Goal: Find specific page/section: Find specific page/section

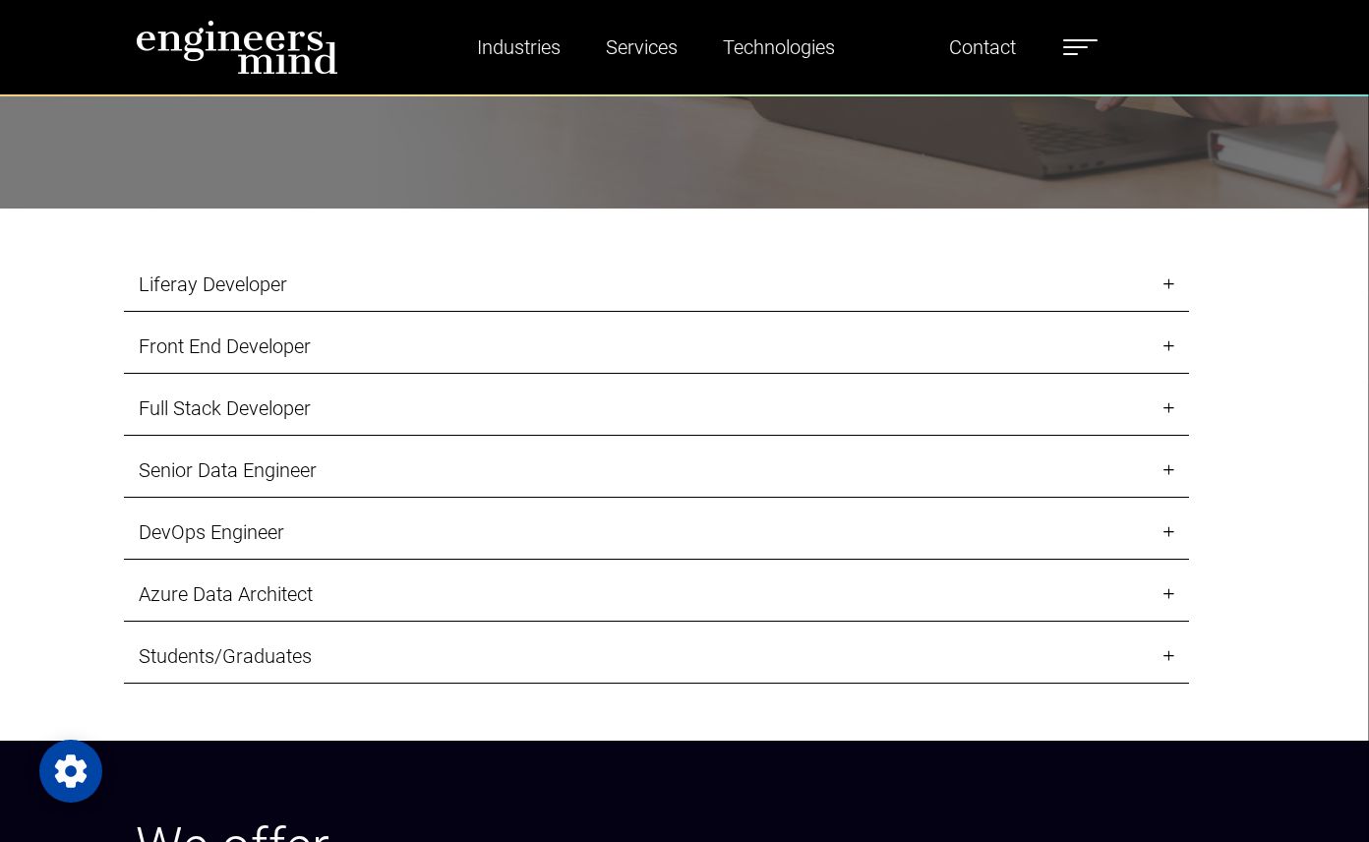
scroll to position [2262, 0]
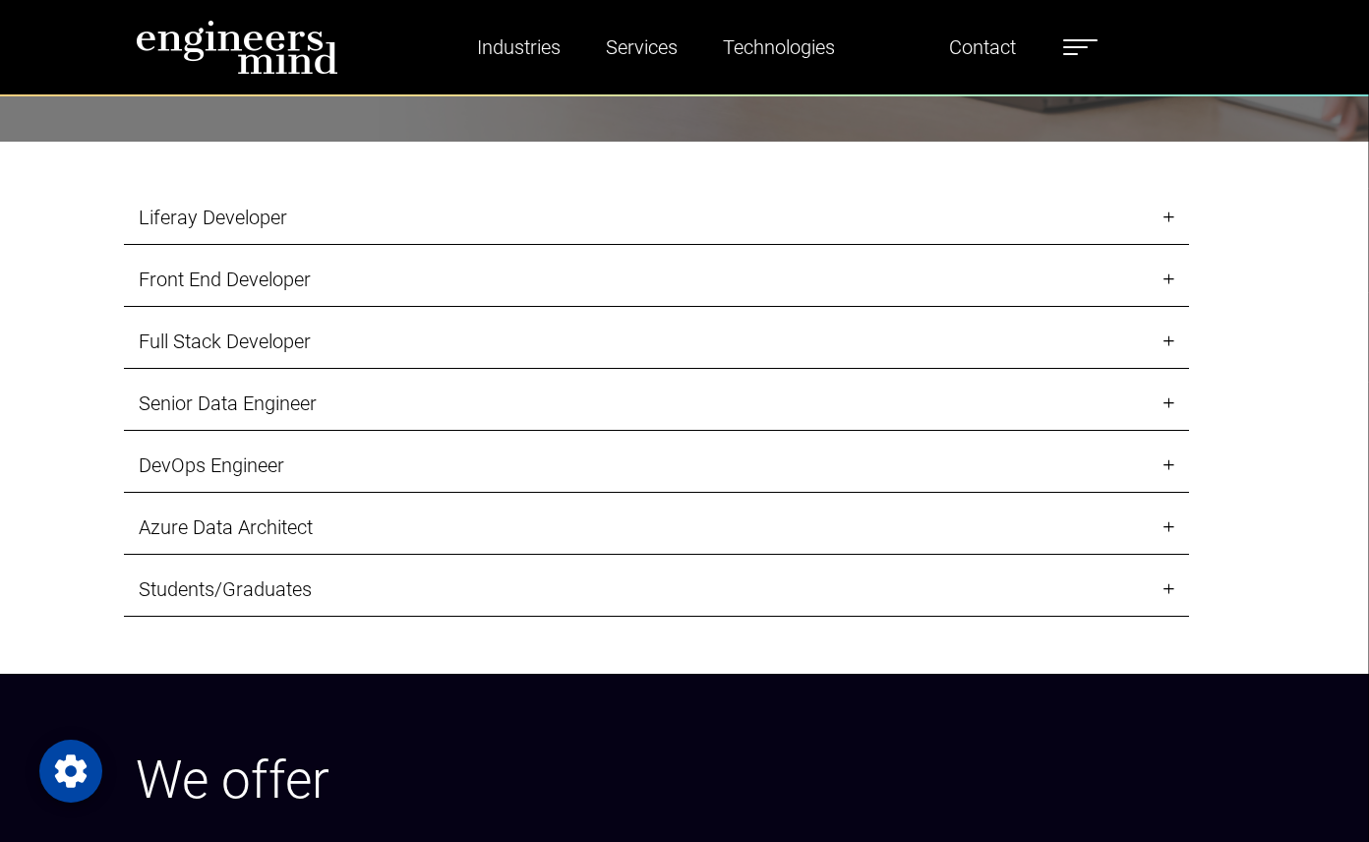
click at [362, 563] on link "Students/Graduates" at bounding box center [656, 590] width 1065 height 54
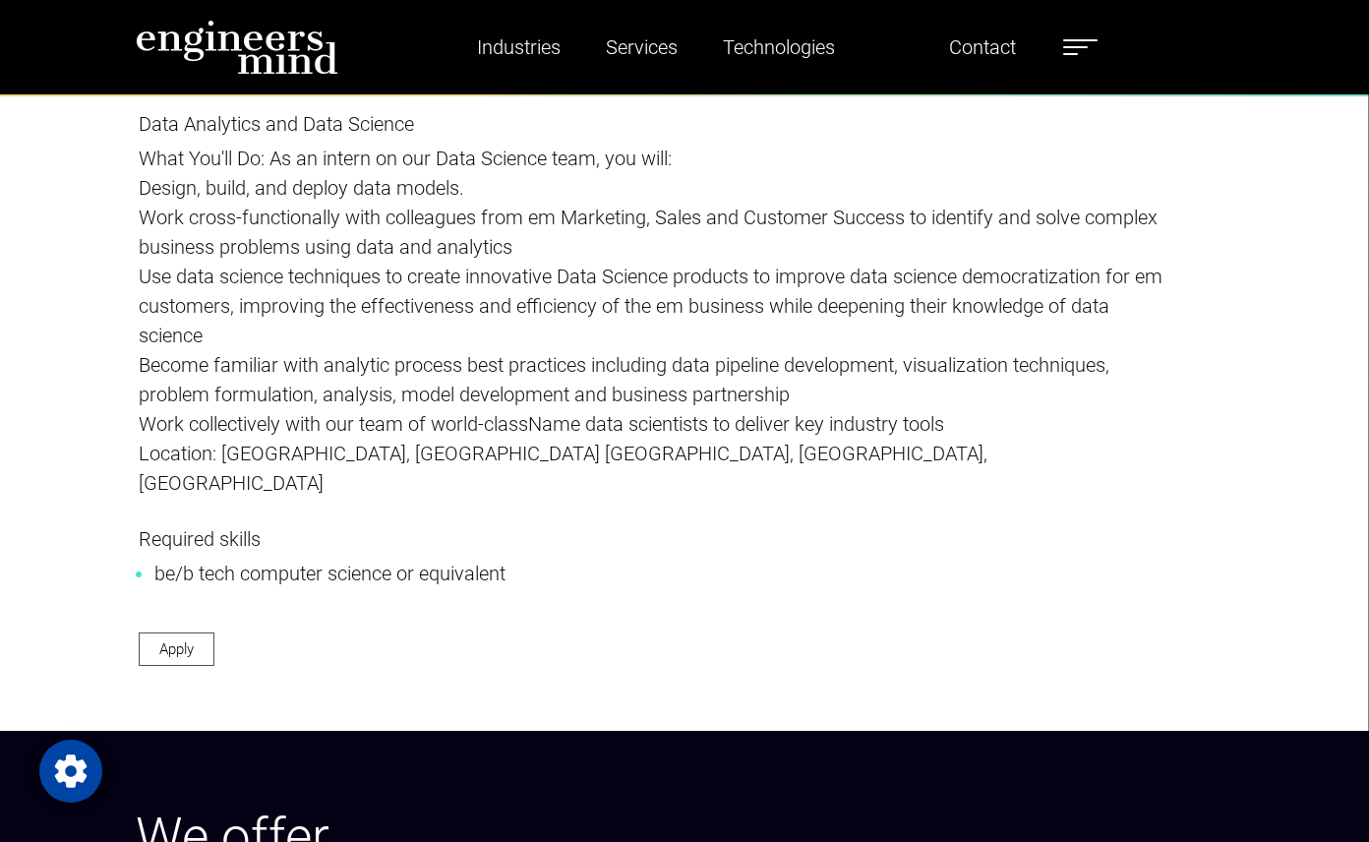
scroll to position [3344, 0]
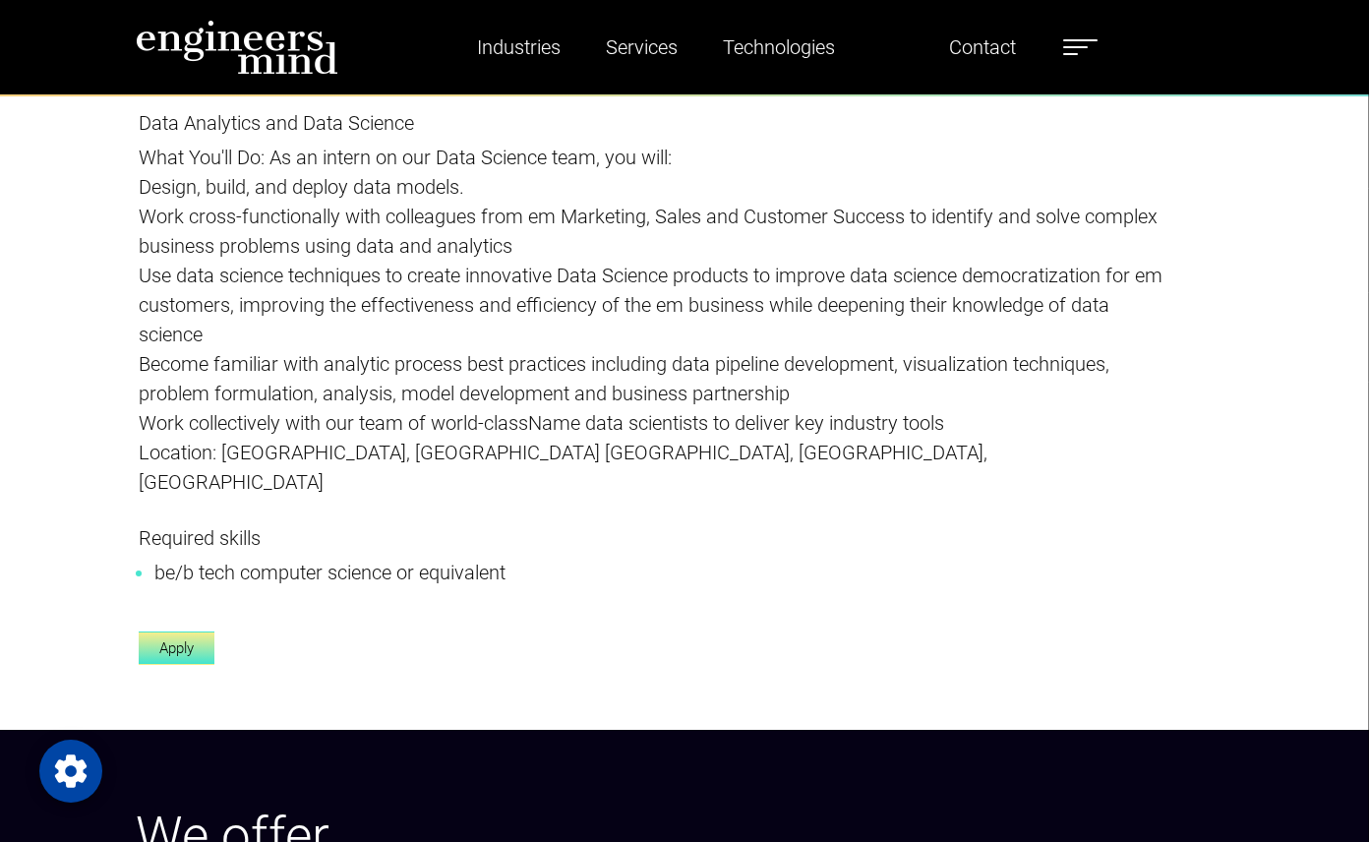
click at [139, 632] on link "Apply" at bounding box center [177, 649] width 76 height 34
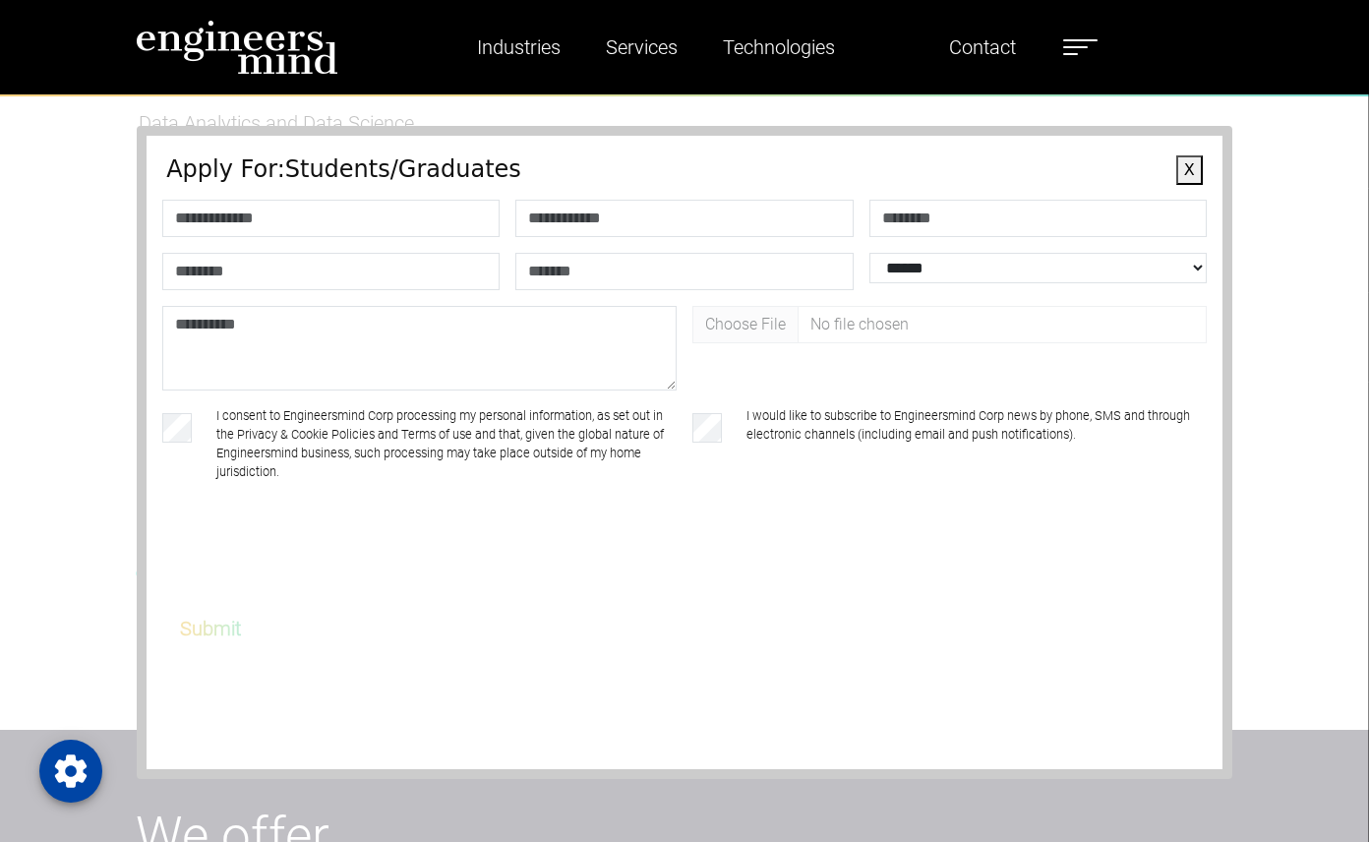
click at [1181, 171] on button "X" at bounding box center [1189, 170] width 27 height 30
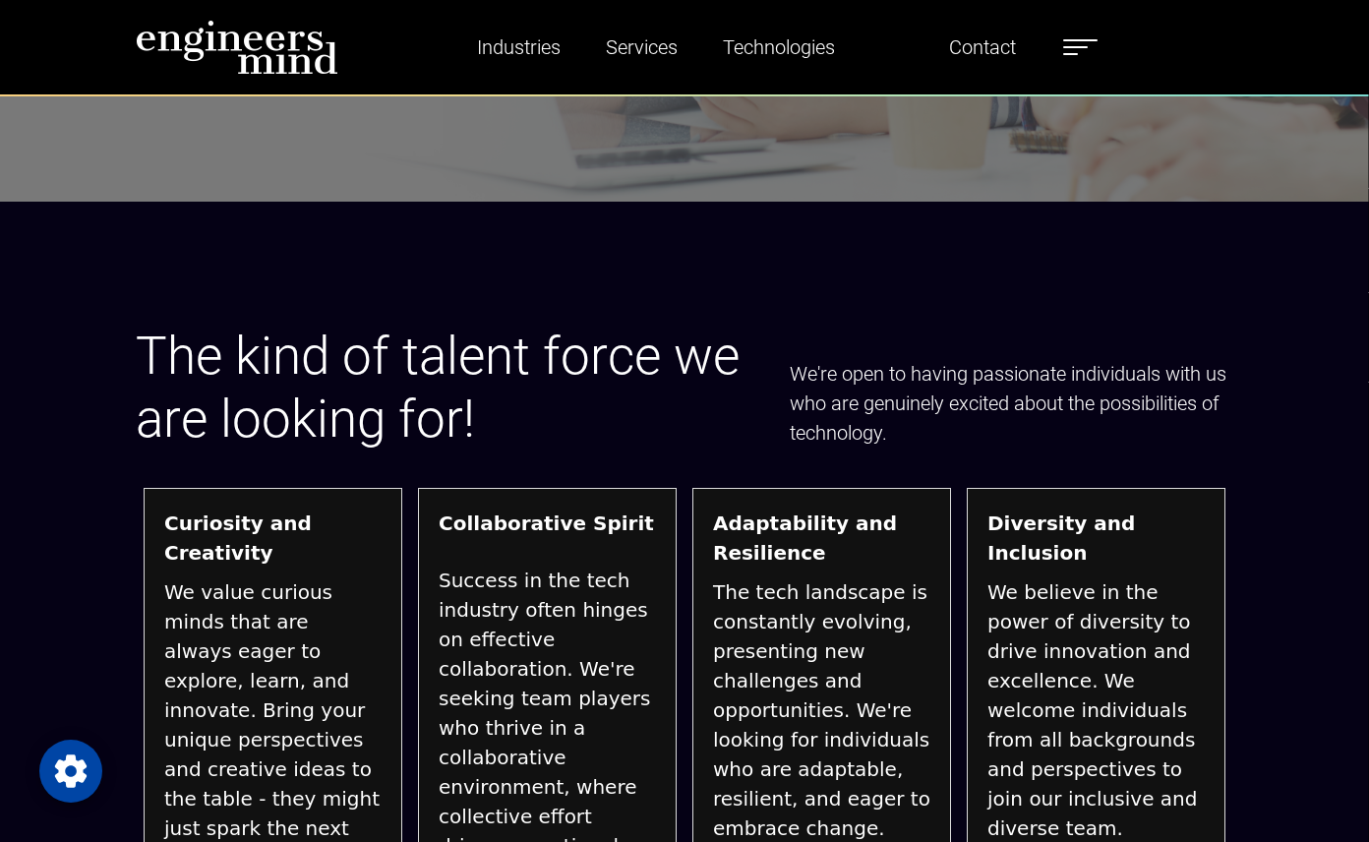
scroll to position [4426, 0]
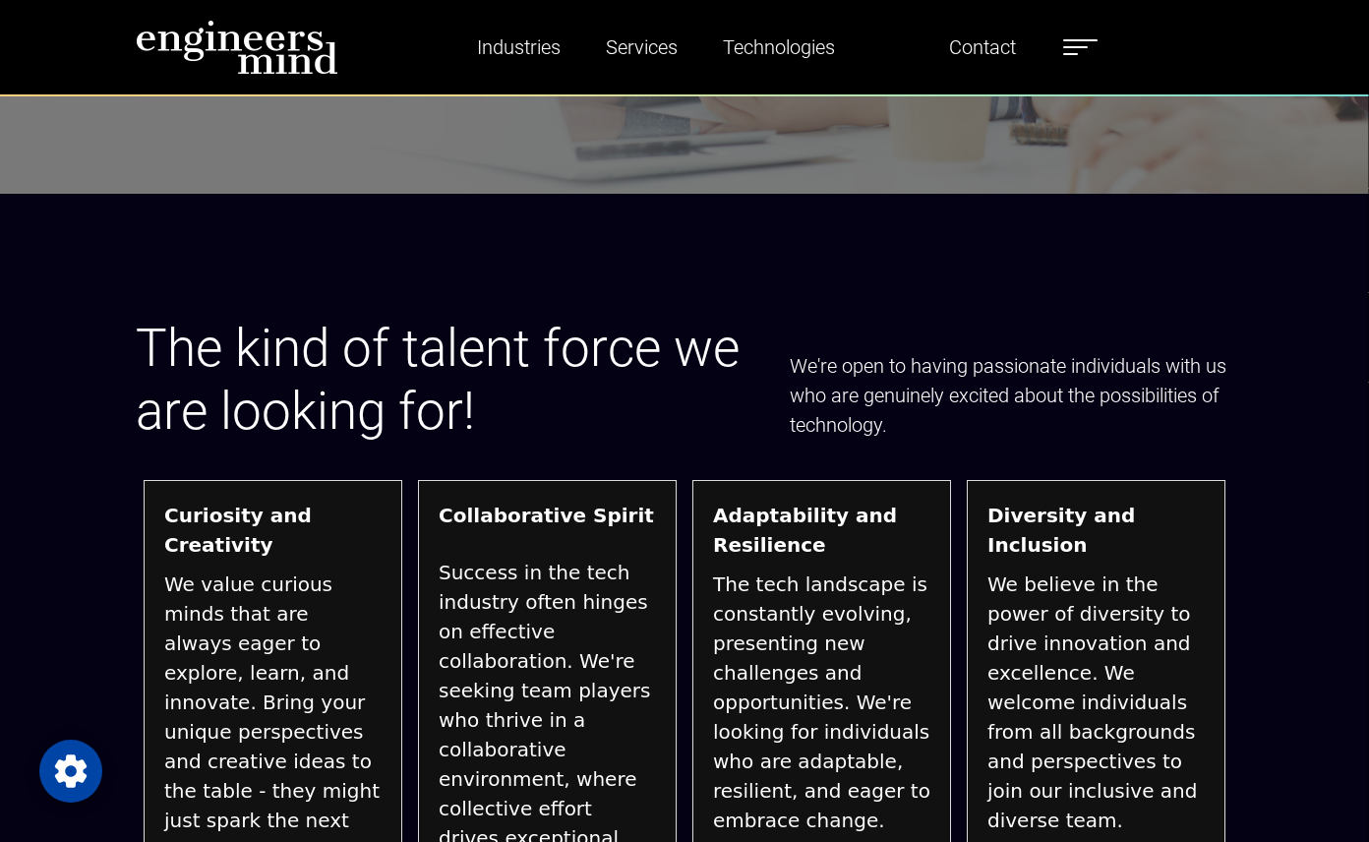
click at [1098, 40] on label at bounding box center [1080, 47] width 34 height 26
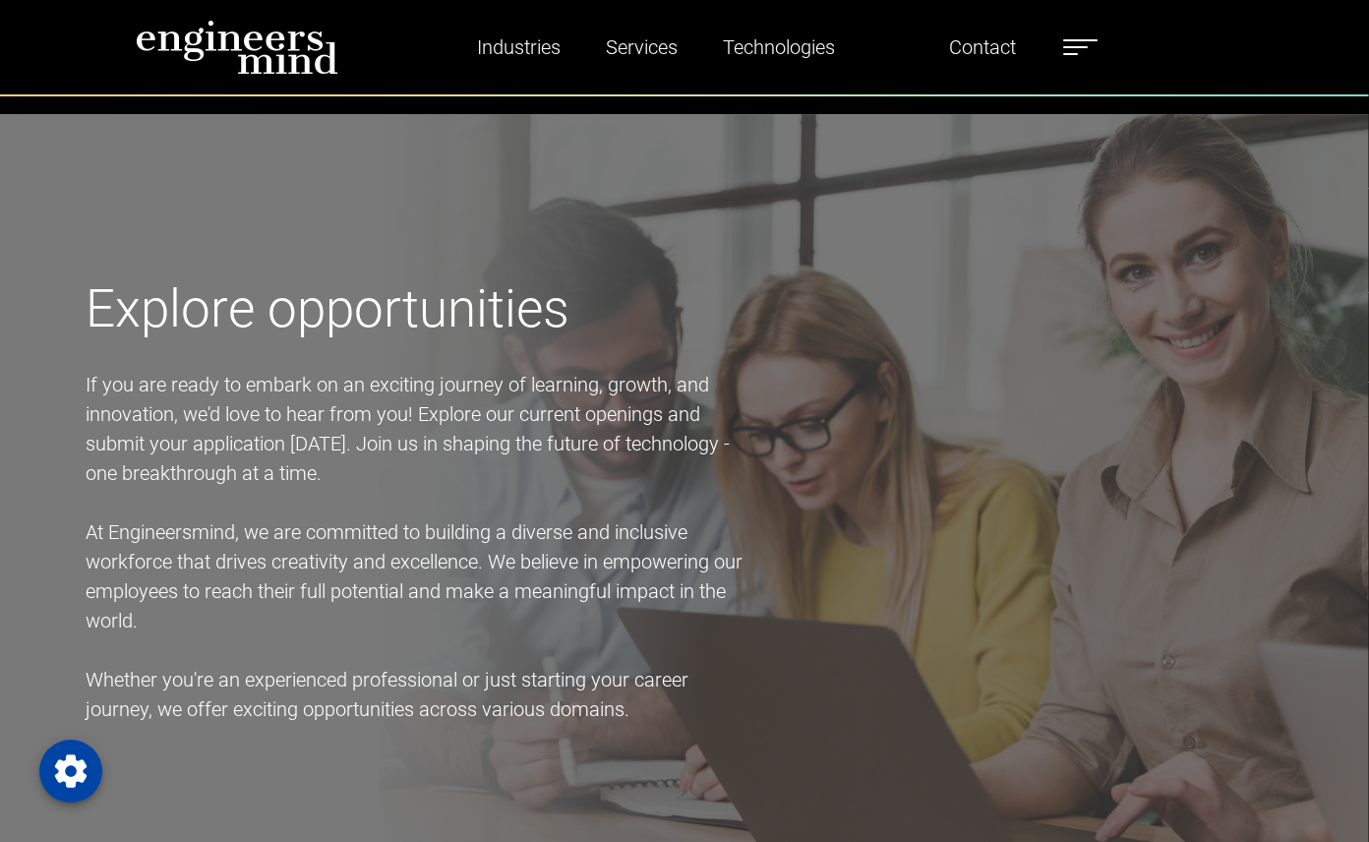
scroll to position [1475, 0]
